Goal: Browse casually

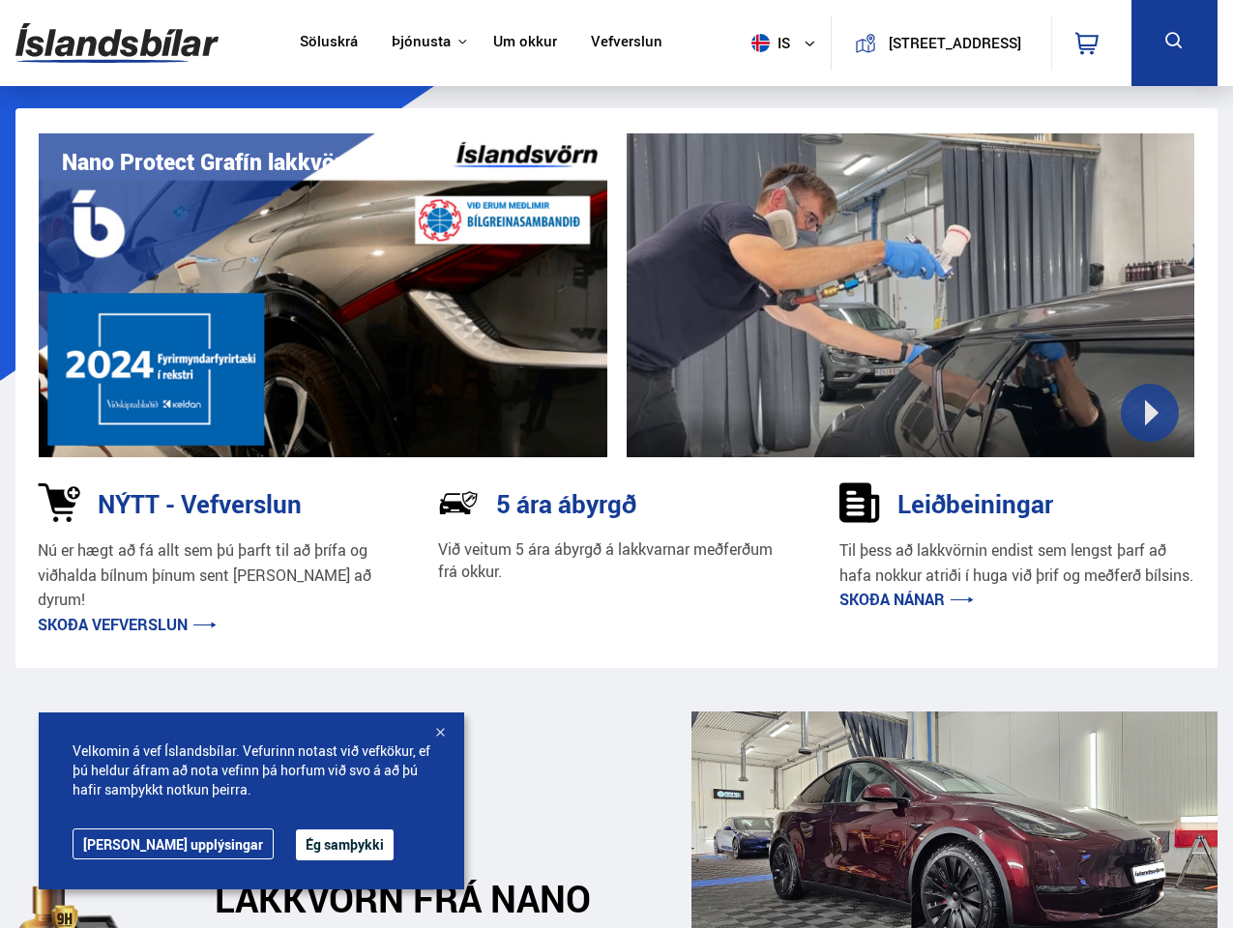
click at [117, 43] on img at bounding box center [116, 43] width 203 height 63
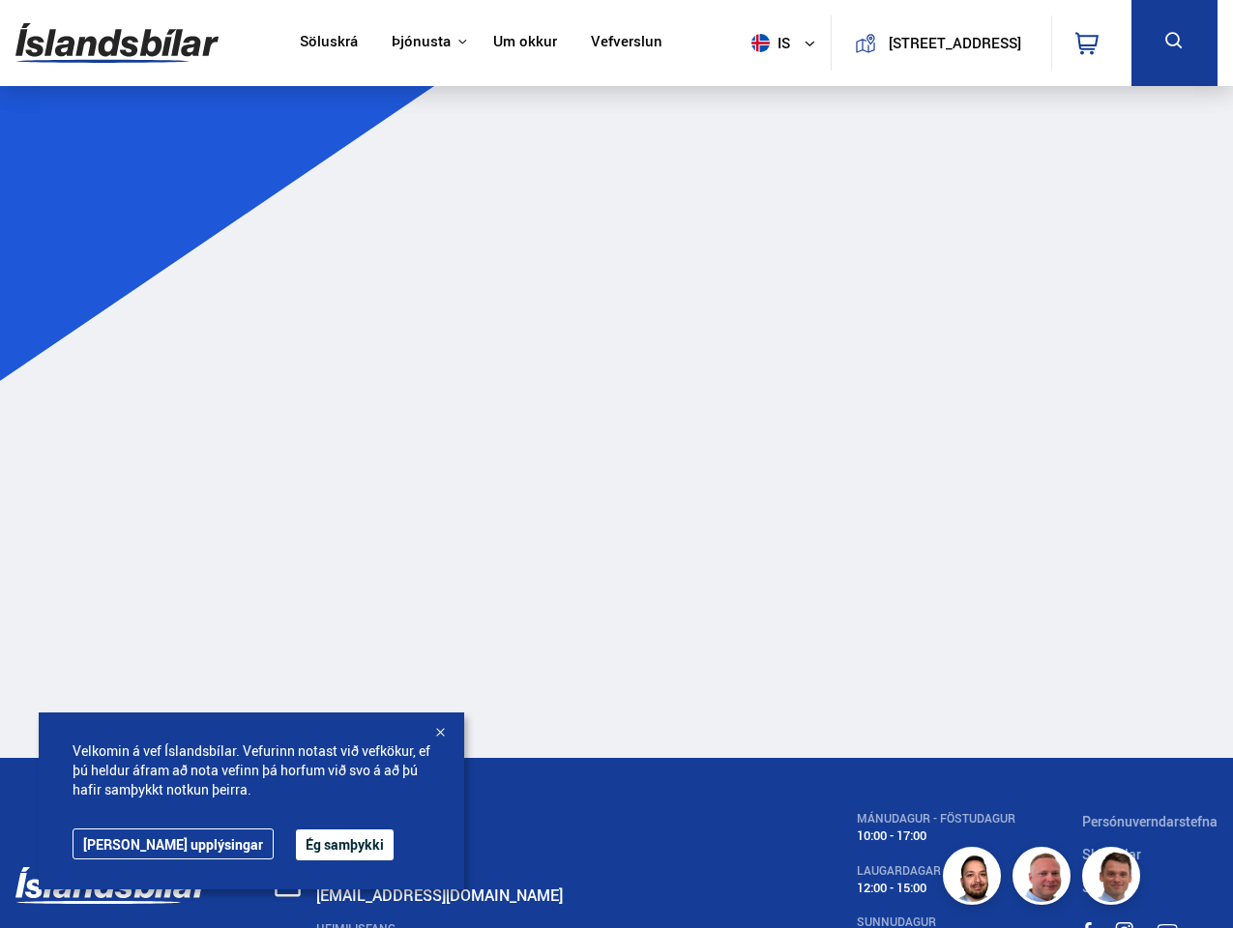
click at [764, 43] on span "is" at bounding box center [768, 43] width 48 height 18
click at [1091, 43] on icon at bounding box center [1086, 43] width 23 height 23
click at [1174, 43] on icon at bounding box center [1174, 41] width 24 height 24
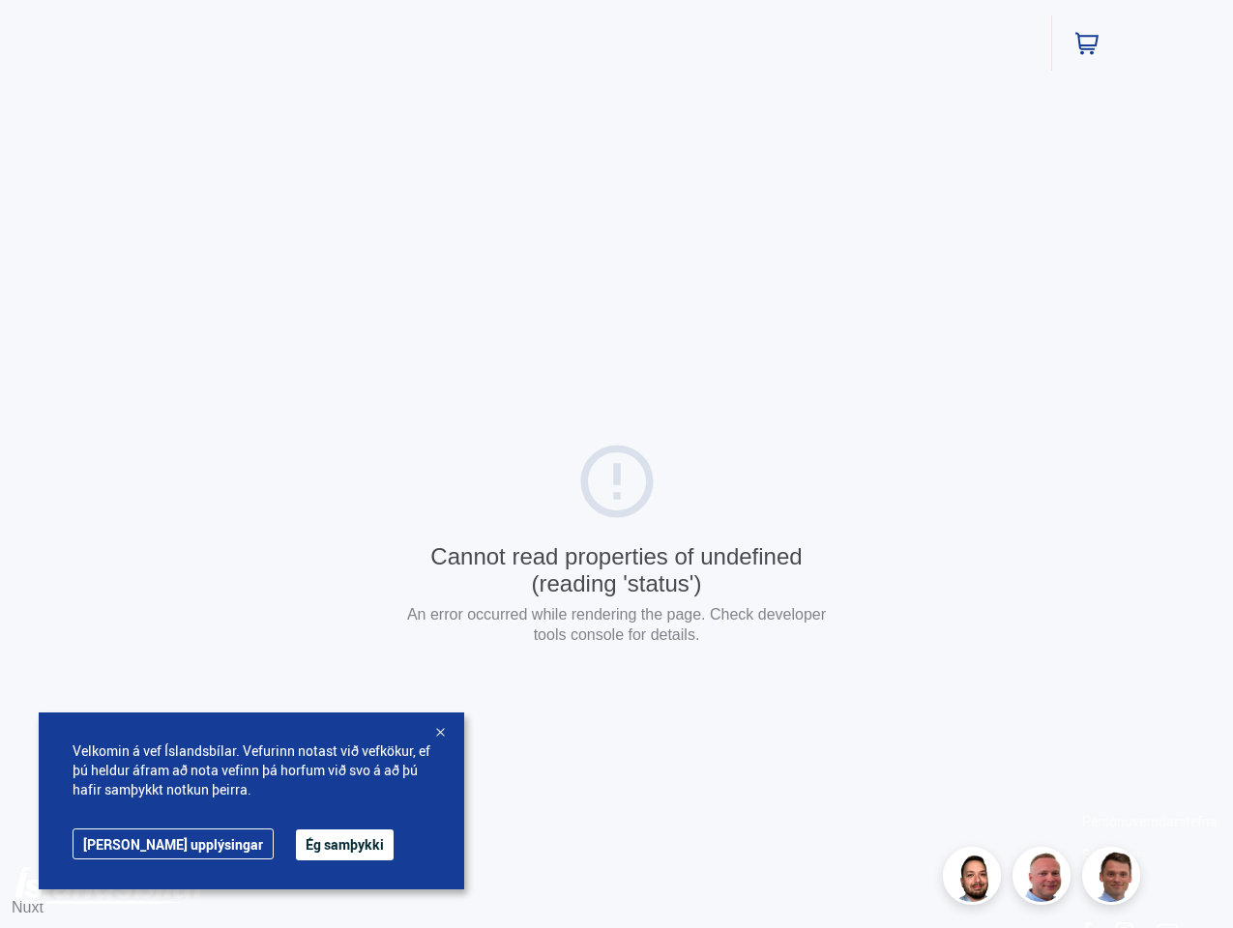
click at [296, 845] on button "Ég samþykki" at bounding box center [345, 845] width 98 height 31
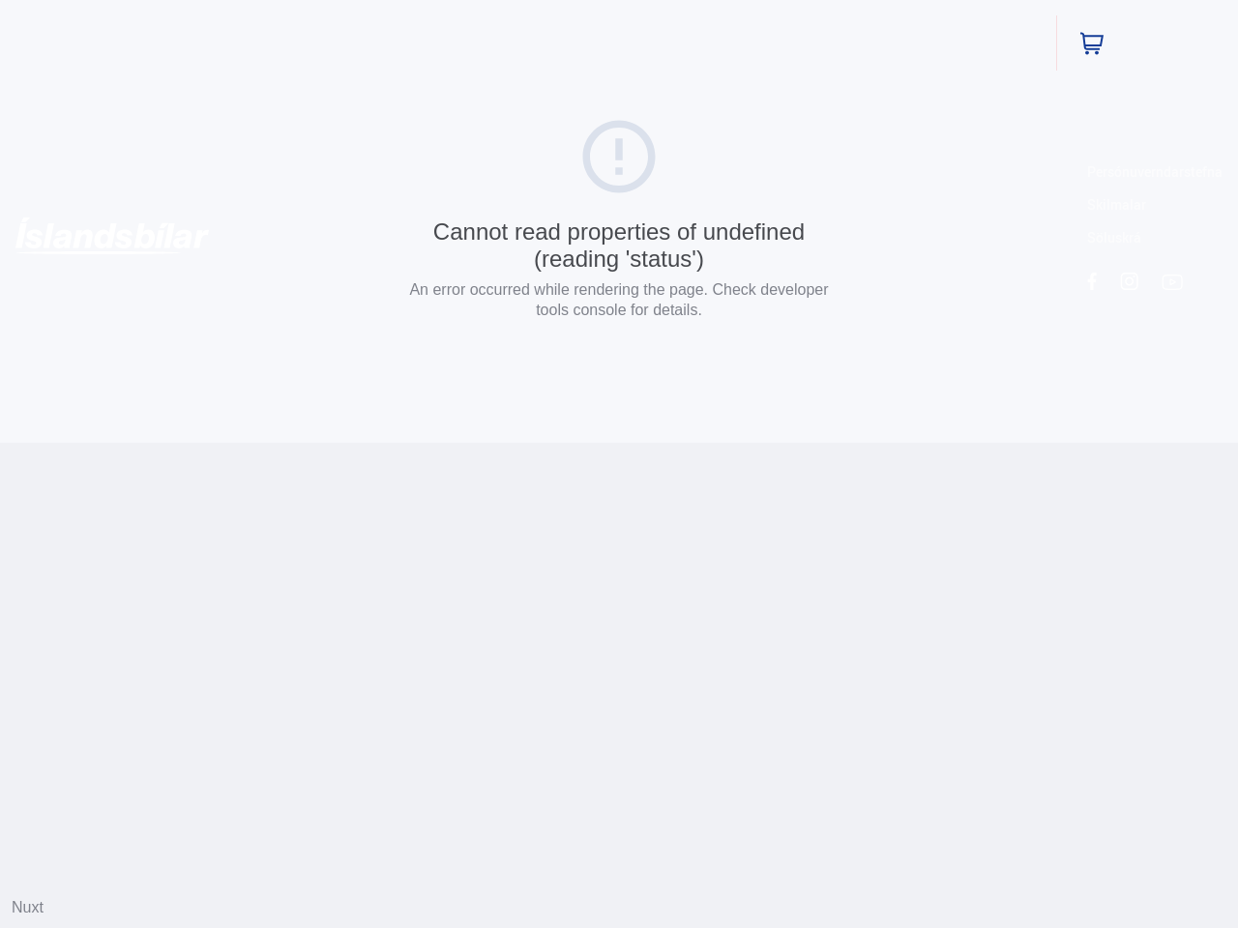
click at [440, 443] on html "Söluskrá Þjónusta Íslandsbílar [DOMAIN_NAME] Íslandsvörn Leiðbeiningar Um okkur…" at bounding box center [619, 221] width 1238 height 443
